Goal: Task Accomplishment & Management: Use online tool/utility

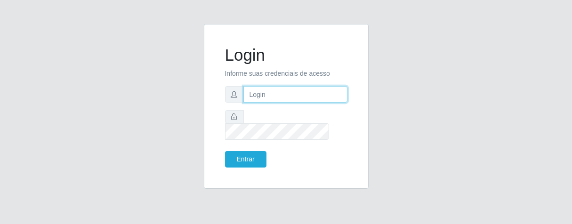
click at [300, 98] on input "text" at bounding box center [295, 94] width 104 height 16
type input "[PERSON_NAME]"
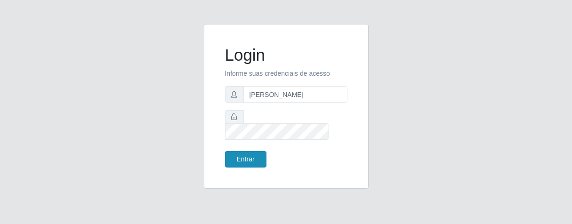
drag, startPoint x: 251, startPoint y: 142, endPoint x: 247, endPoint y: 154, distance: 12.5
click at [251, 145] on form "Login Informe suas credenciais de acesso [PERSON_NAME] Entrar" at bounding box center [286, 106] width 122 height 122
click at [247, 152] on button "Entrar" at bounding box center [245, 159] width 41 height 16
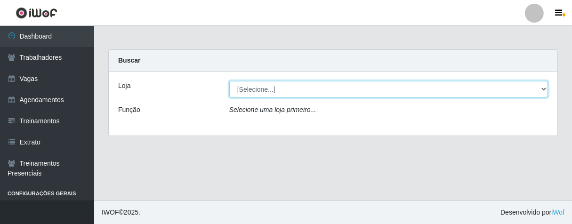
click at [541, 89] on select "[Selecione...] Superbox [GEOGRAPHIC_DATA] - Bessa" at bounding box center [388, 89] width 319 height 16
select select "206"
click at [229, 81] on select "[Selecione...] Superbox [GEOGRAPHIC_DATA] - Bessa" at bounding box center [388, 89] width 319 height 16
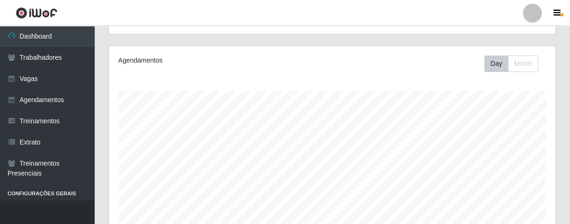
scroll to position [314, 0]
